Goal: Transaction & Acquisition: Purchase product/service

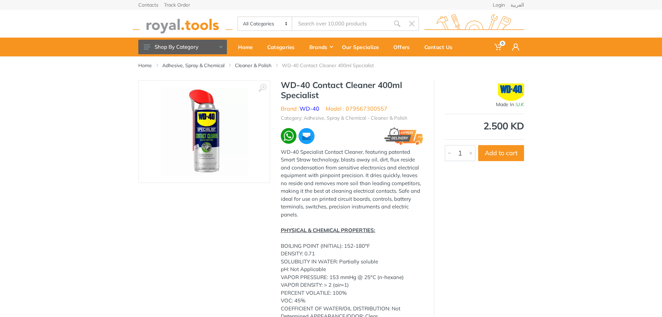
click at [201, 137] on img at bounding box center [205, 132] width 88 height 88
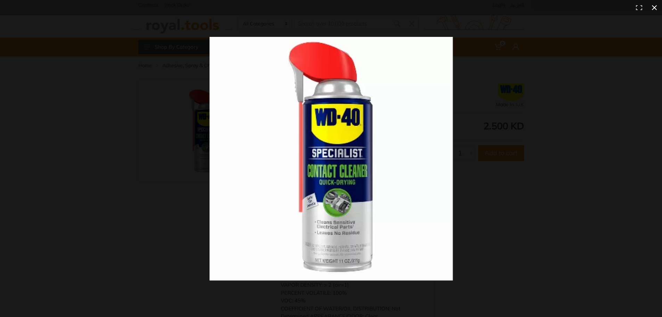
click at [652, 6] on button at bounding box center [654, 7] width 15 height 15
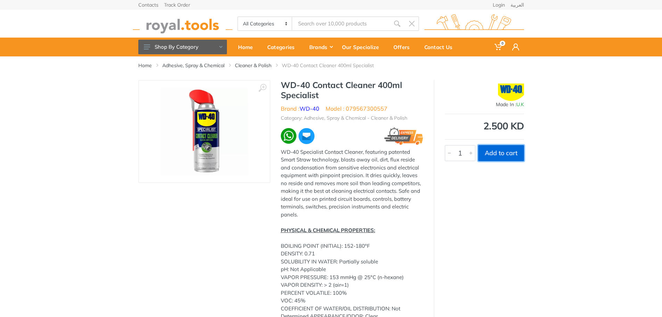
drag, startPoint x: 508, startPoint y: 154, endPoint x: 531, endPoint y: 157, distance: 23.5
click at [508, 153] on button "Add to cart" at bounding box center [501, 153] width 46 height 16
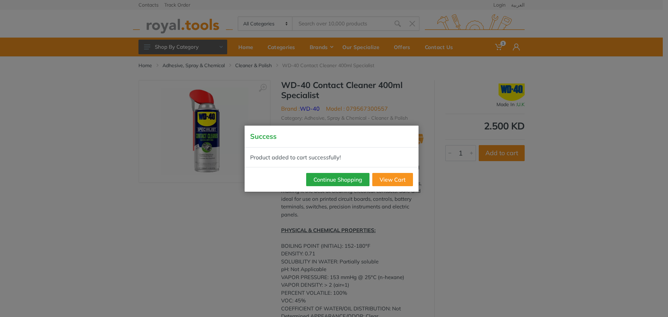
click at [298, 156] on div "Product added to cart successfully!" at bounding box center [331, 156] width 174 height 19
click at [395, 178] on link "View Cart" at bounding box center [392, 179] width 41 height 13
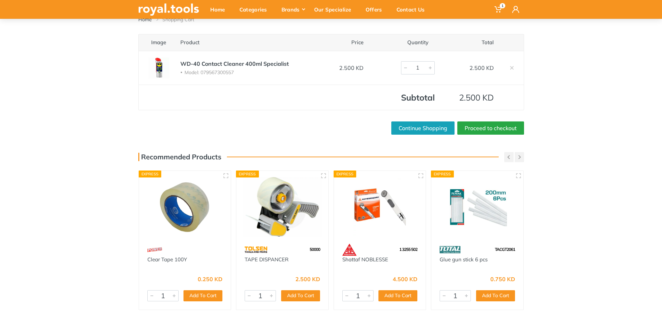
scroll to position [45, 0]
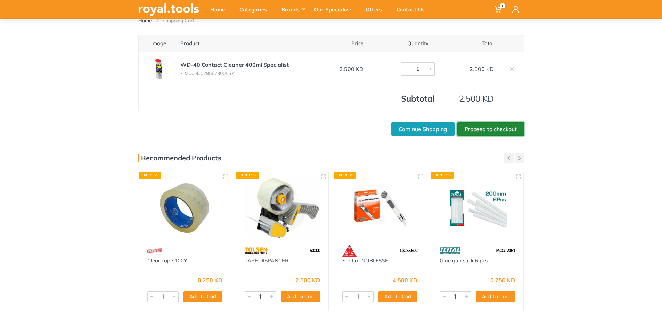
click at [498, 130] on link "Proceed to checkout" at bounding box center [491, 128] width 67 height 13
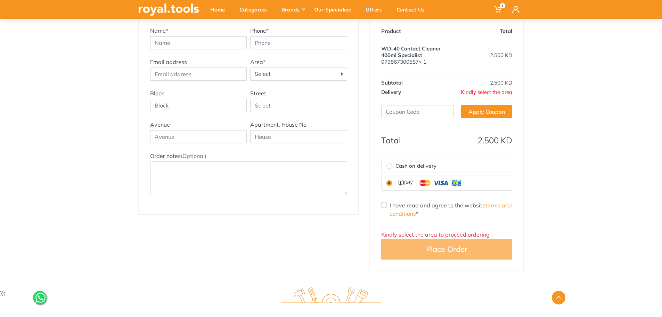
scroll to position [139, 0]
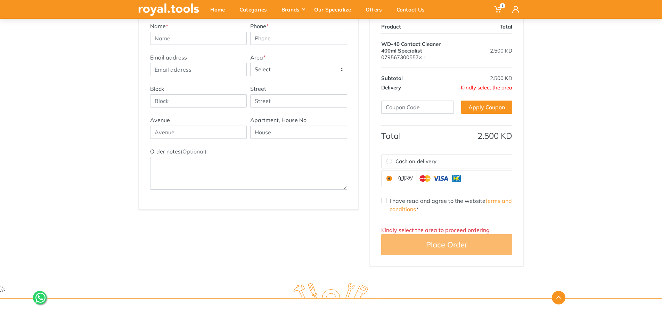
click at [506, 87] on span "Kindly select the area" at bounding box center [486, 87] width 51 height 7
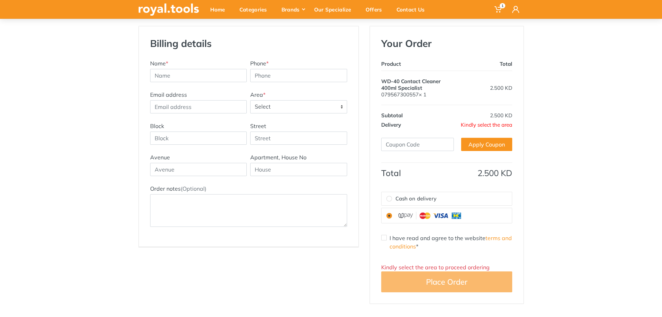
scroll to position [35, 0]
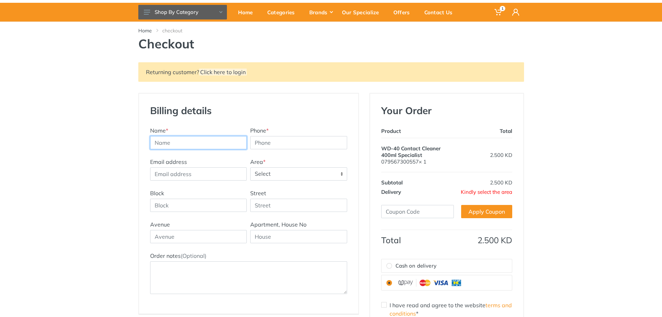
click at [220, 141] on input "text" at bounding box center [198, 142] width 97 height 13
type input "Habeeb Hafeez"
type input "97212631"
type input "habeebhafeez@gmail.com"
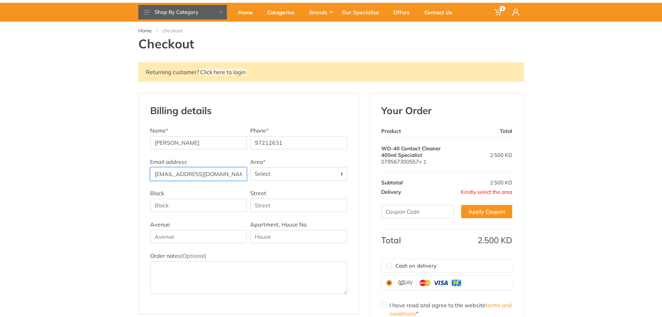
type input "Flat 14, Building 4, Block 1"
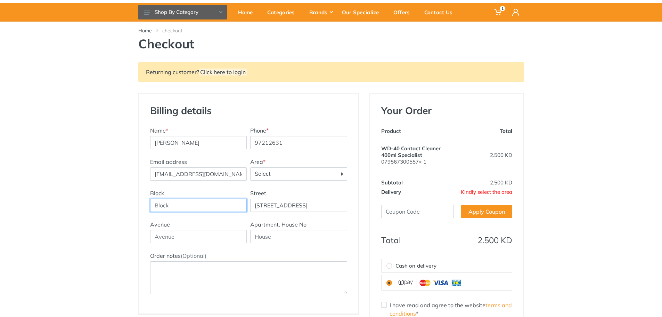
click at [219, 209] on input "Block" at bounding box center [198, 205] width 97 height 13
type input "1"
click at [196, 236] on input "text" at bounding box center [198, 236] width 97 height 13
click at [287, 236] on input "text" at bounding box center [298, 236] width 97 height 13
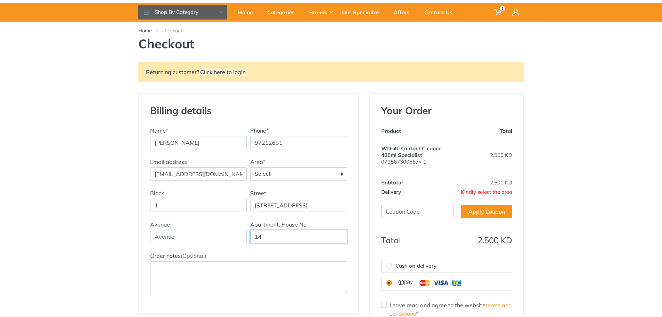
type input "14"
click at [294, 168] on span "Select" at bounding box center [299, 174] width 96 height 13
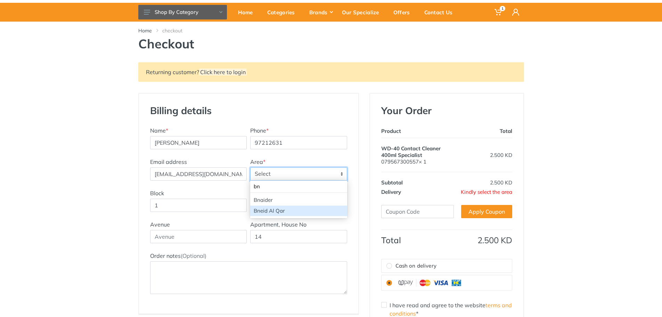
type input "bn"
select select "41"
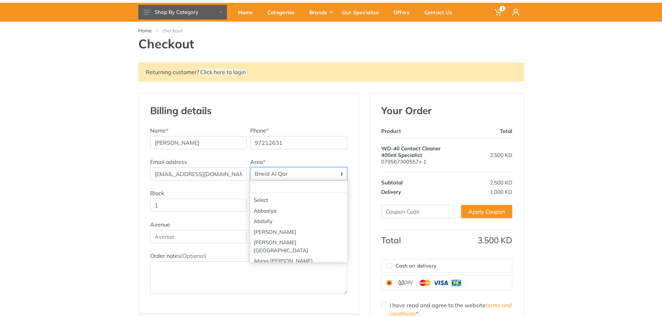
click at [307, 177] on span "Bneid Al Qar" at bounding box center [299, 174] width 96 height 13
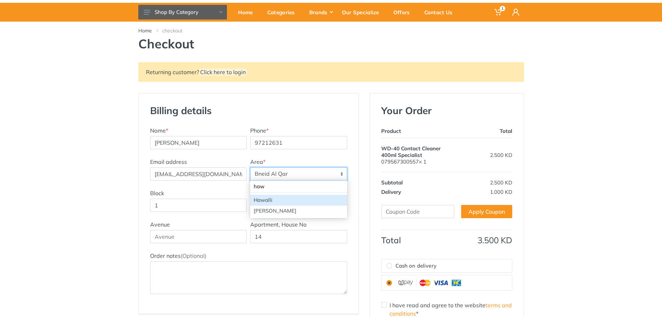
type input "haw"
select select "1"
